Goal: Information Seeking & Learning: Find specific fact

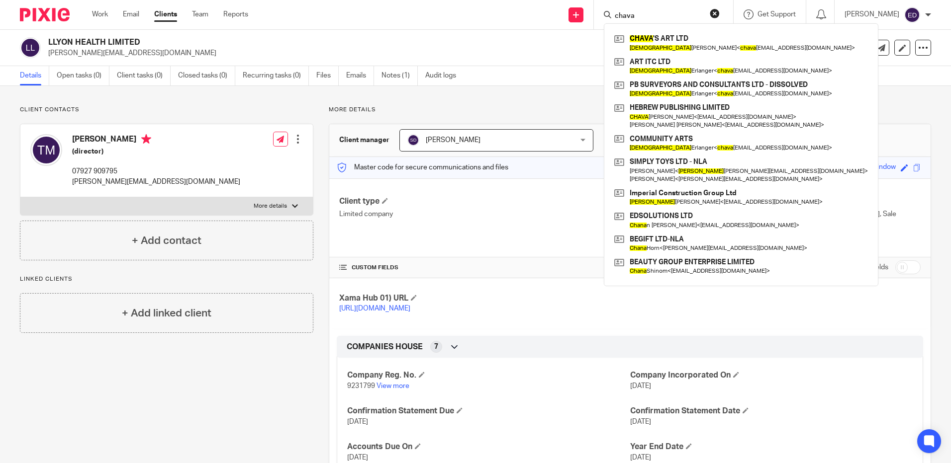
scroll to position [74, 0]
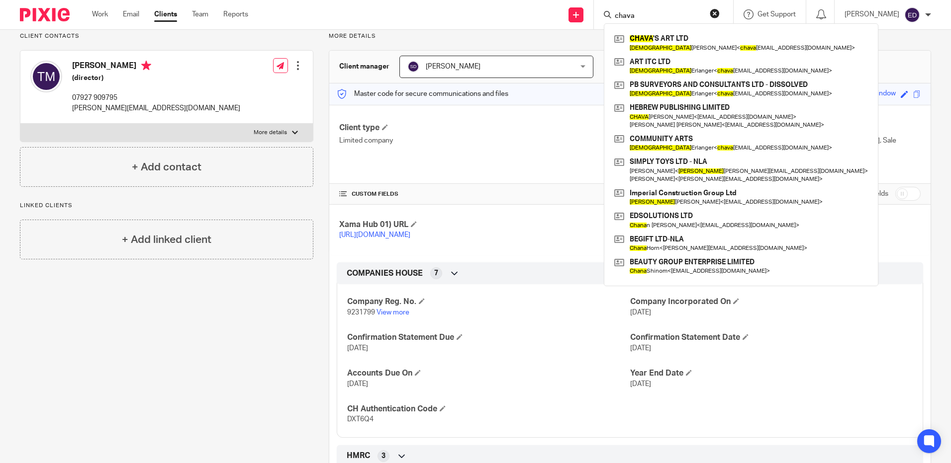
click at [617, 14] on div "Send new email Create task Add client Request signature [PERSON_NAME] 'S ART LT…" at bounding box center [607, 14] width 688 height 29
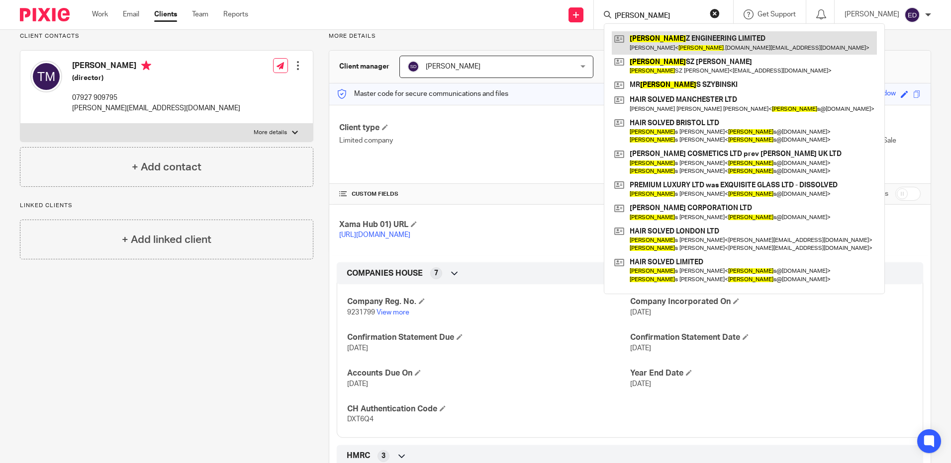
type input "[PERSON_NAME]"
click at [757, 39] on link at bounding box center [743, 42] width 265 height 23
click at [746, 38] on link at bounding box center [743, 42] width 265 height 23
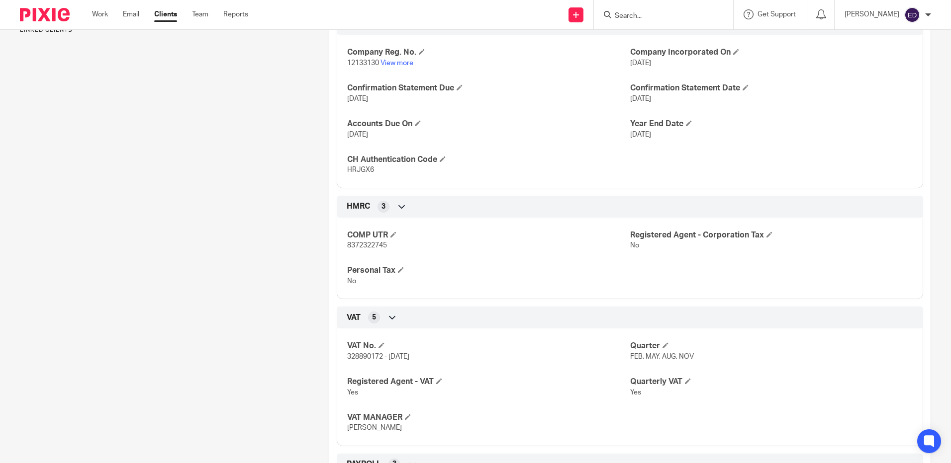
scroll to position [398, 0]
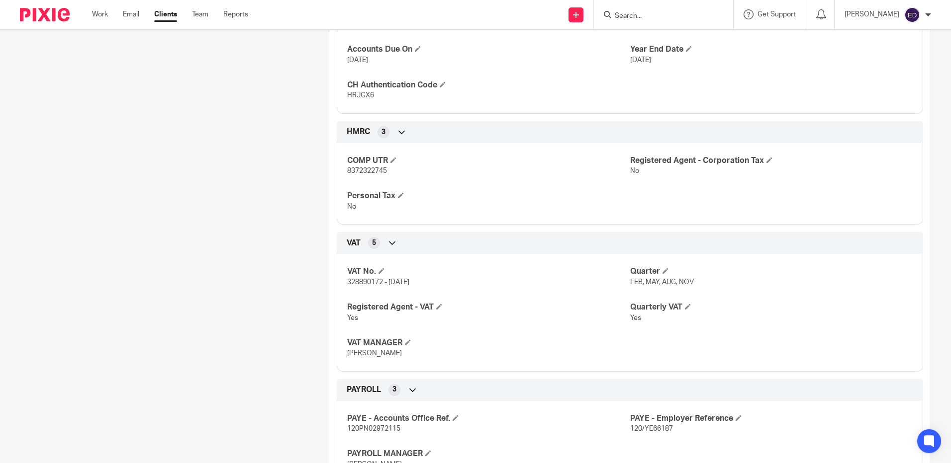
click at [355, 286] on span "328890172 - 01/08/19" at bounding box center [378, 282] width 62 height 7
copy span "328890172"
click at [644, 21] on div at bounding box center [663, 14] width 139 height 29
click at [647, 18] on input "Search" at bounding box center [657, 16] width 89 height 9
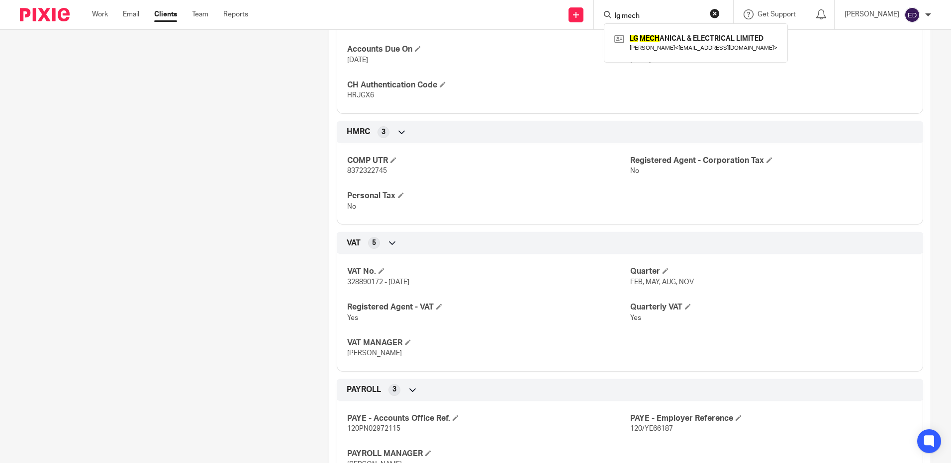
type input "lg mech"
click at [707, 27] on div "LG MECH ANICAL & ELECTRICAL LIMITED LEE FISHBURN < lgmande@outlook.com >" at bounding box center [696, 42] width 184 height 39
click at [714, 37] on link at bounding box center [695, 42] width 168 height 23
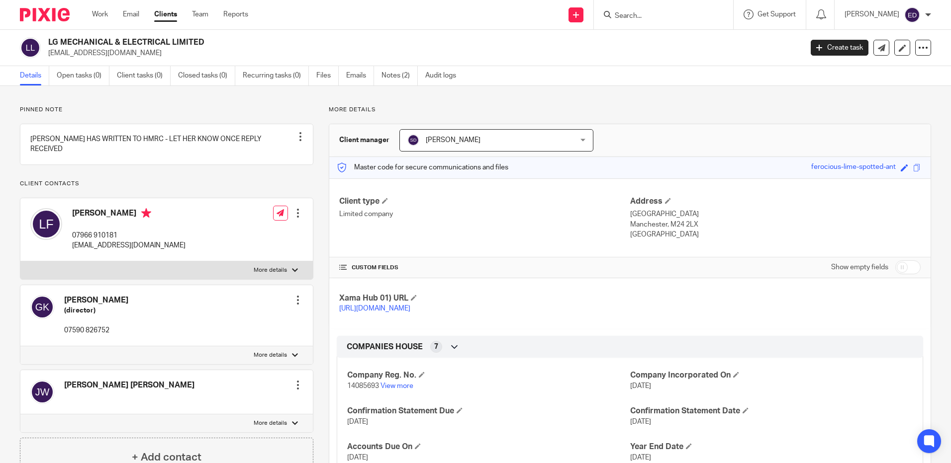
click at [238, 51] on p "[EMAIL_ADDRESS][DOMAIN_NAME]" at bounding box center [421, 53] width 747 height 10
click at [646, 14] on input "Search" at bounding box center [657, 16] width 89 height 9
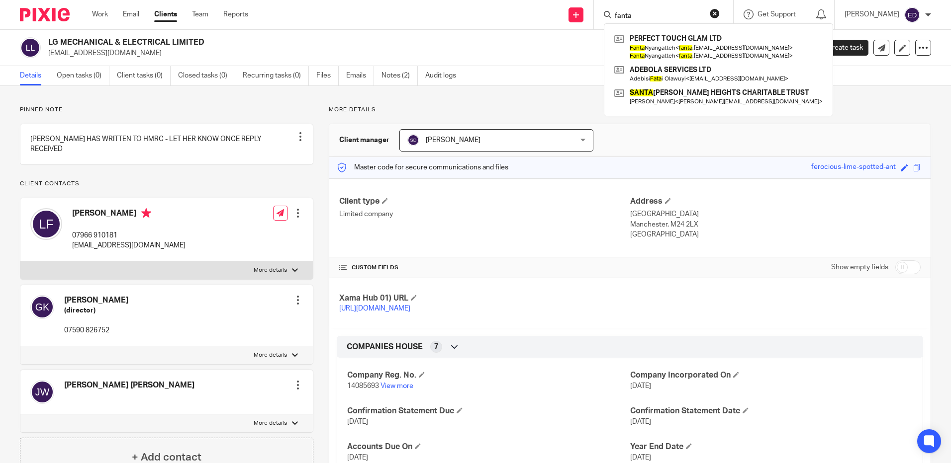
type input "fanta"
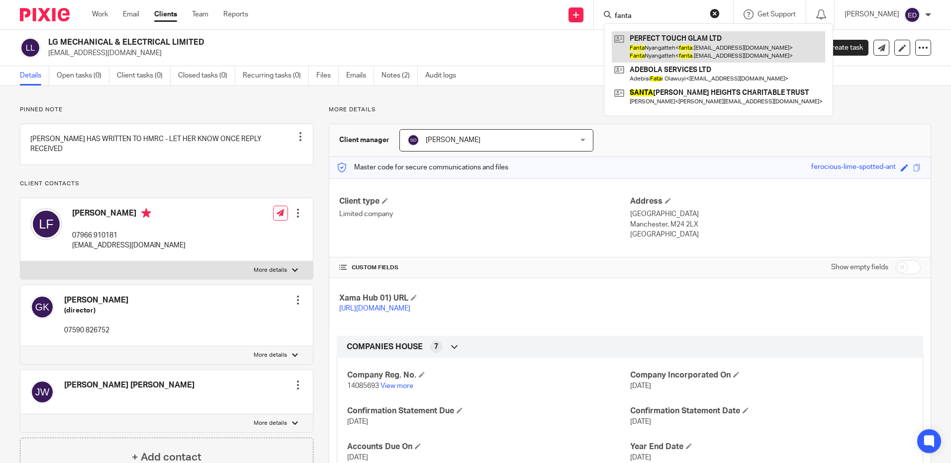
click at [713, 54] on link at bounding box center [717, 46] width 213 height 31
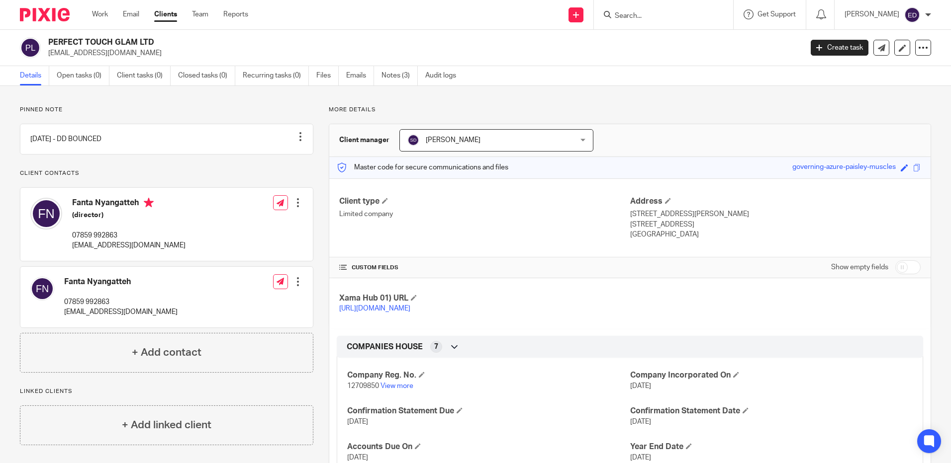
click at [740, 96] on div "Pinned note 16/09/2025 - DD BOUNCED Unpin note Edit note Client contacts Fanta …" at bounding box center [475, 368] width 951 height 564
